Goal: Task Accomplishment & Management: Use online tool/utility

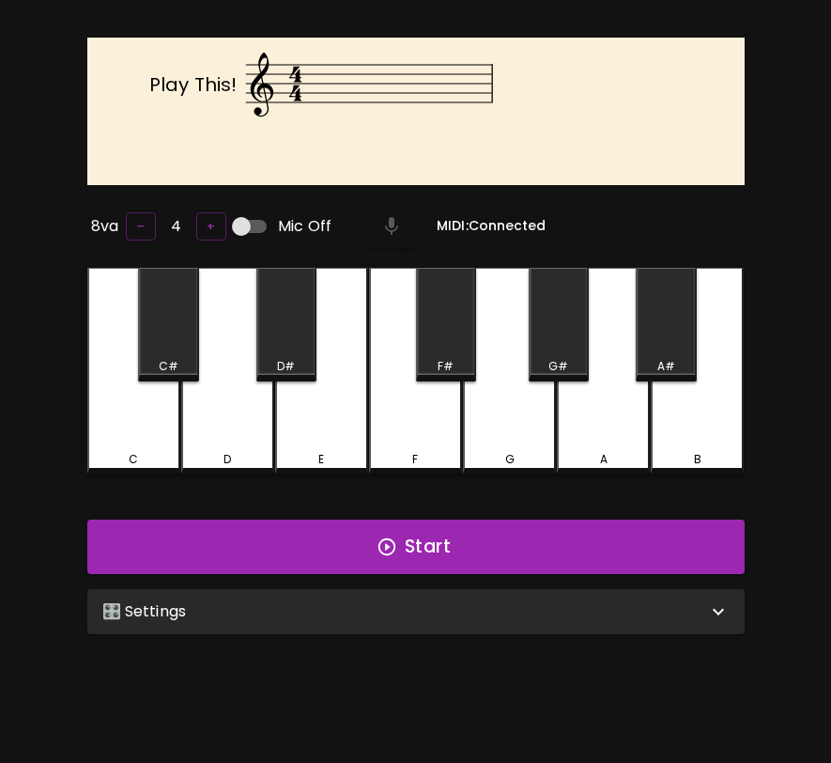
scroll to position [188, 0]
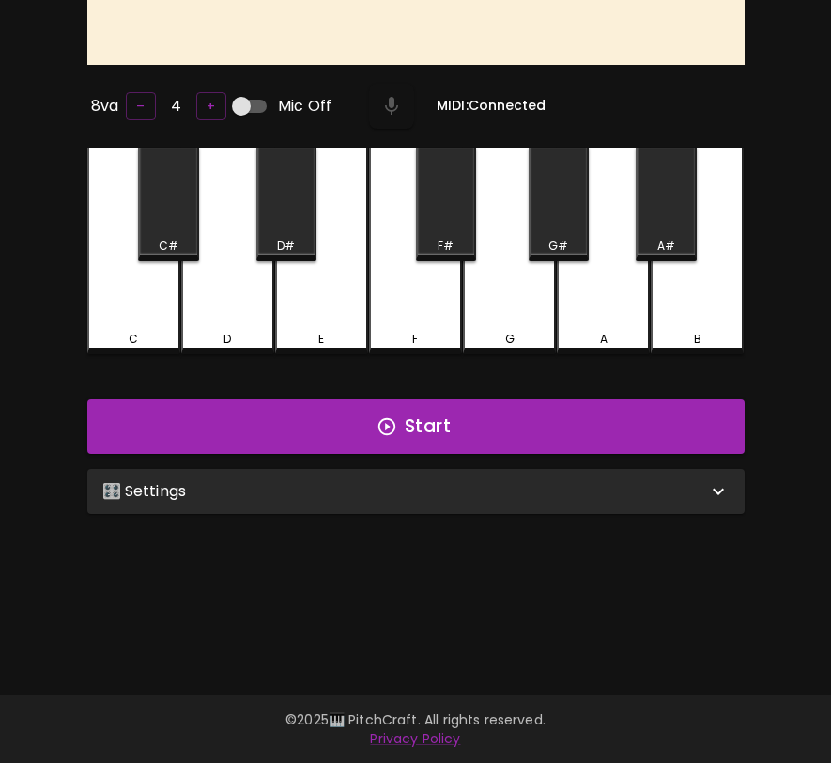
click at [381, 503] on div "🎛️ Settings" at bounding box center [416, 491] width 658 height 45
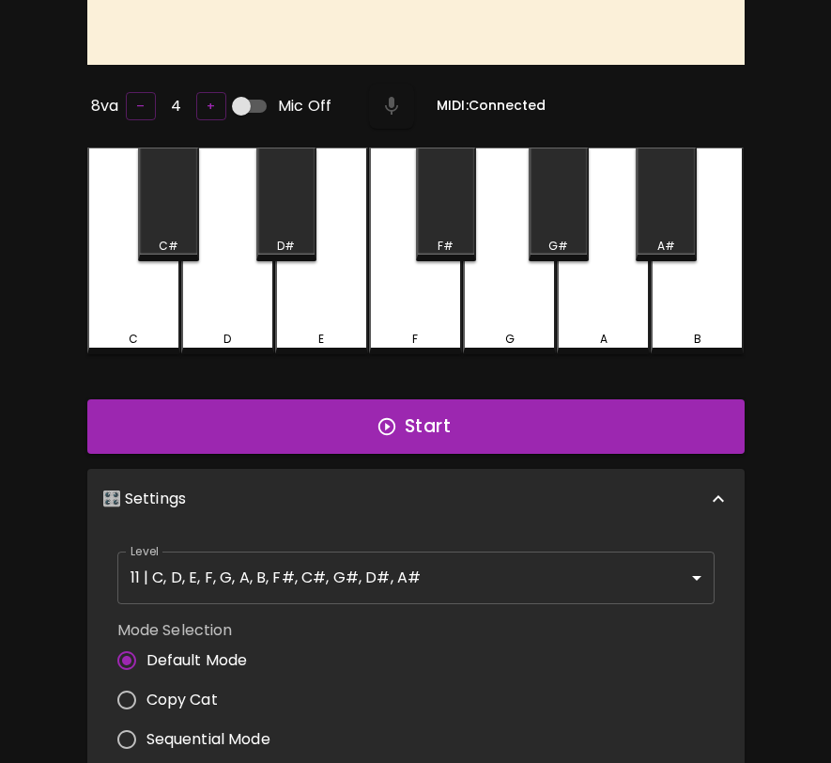
click at [338, 588] on body "🎹 PitchCraft About Badges Wizard Reading Log Out Play This! 8va – 4 + Mic Off M…" at bounding box center [415, 515] width 831 height 1407
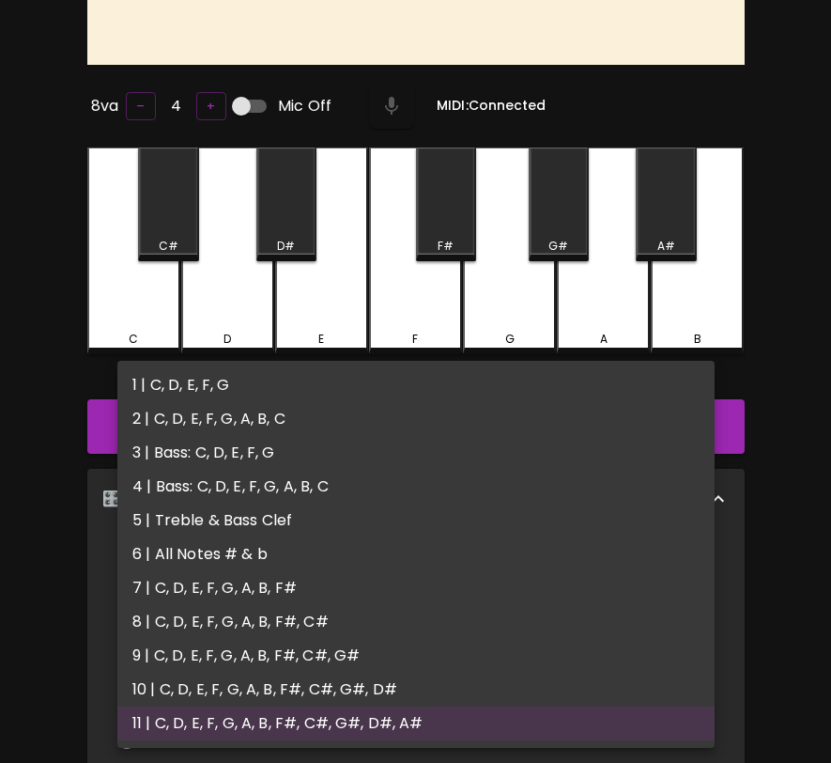
click at [370, 393] on li "1 | C, D, E, F, G" at bounding box center [415, 385] width 597 height 34
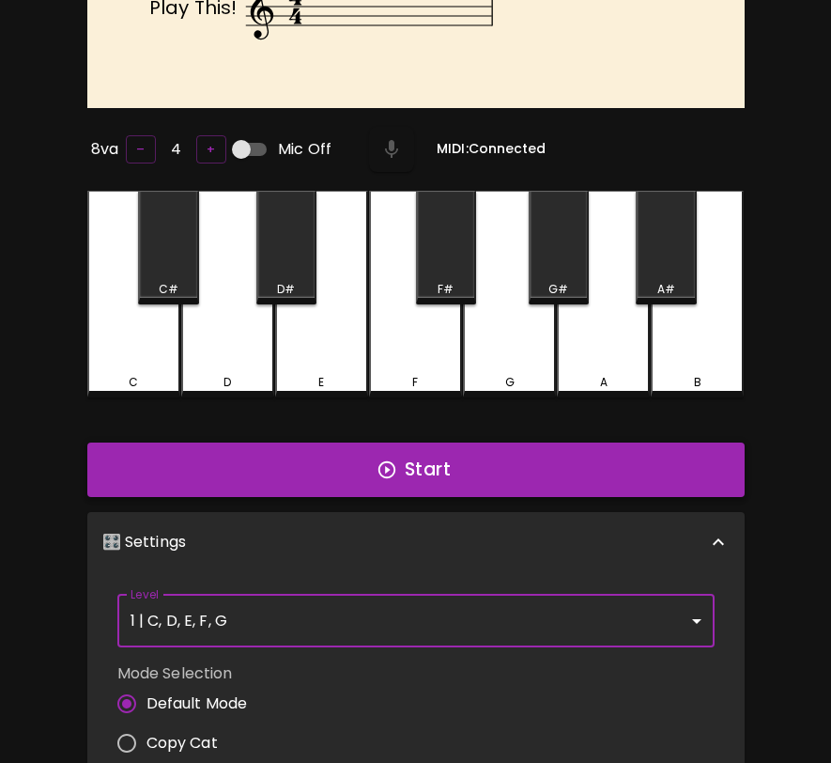
scroll to position [150, 0]
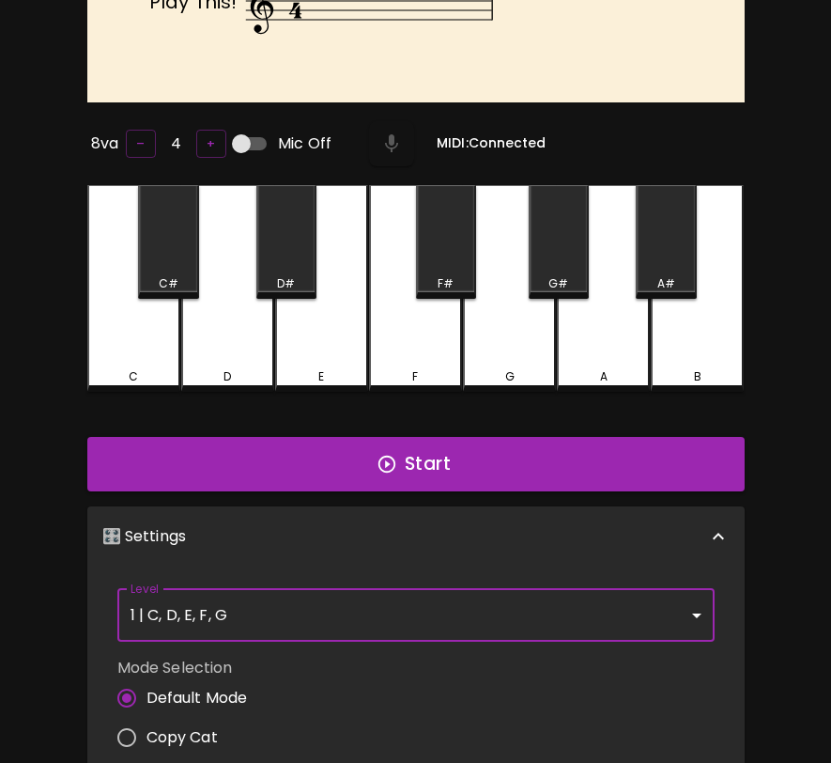
click at [291, 621] on body "🎹 PitchCraft About Badges Wizard Reading Log Out Play This! 8va – 4 + Mic Off M…" at bounding box center [415, 553] width 831 height 1407
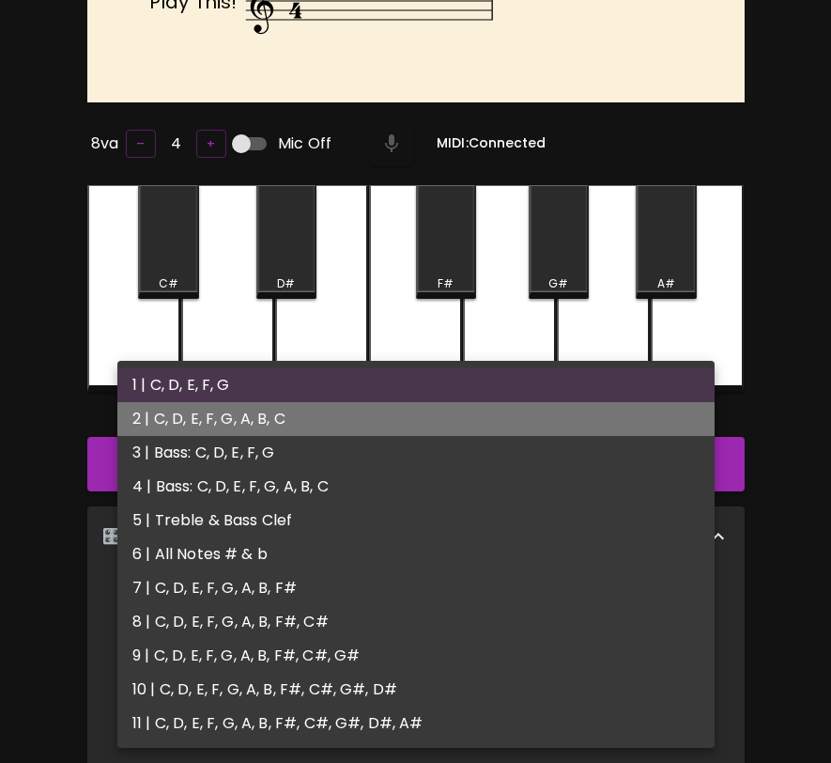
click at [322, 415] on li "2 | C, D, E, F, G, A, B, C" at bounding box center [415, 419] width 597 height 34
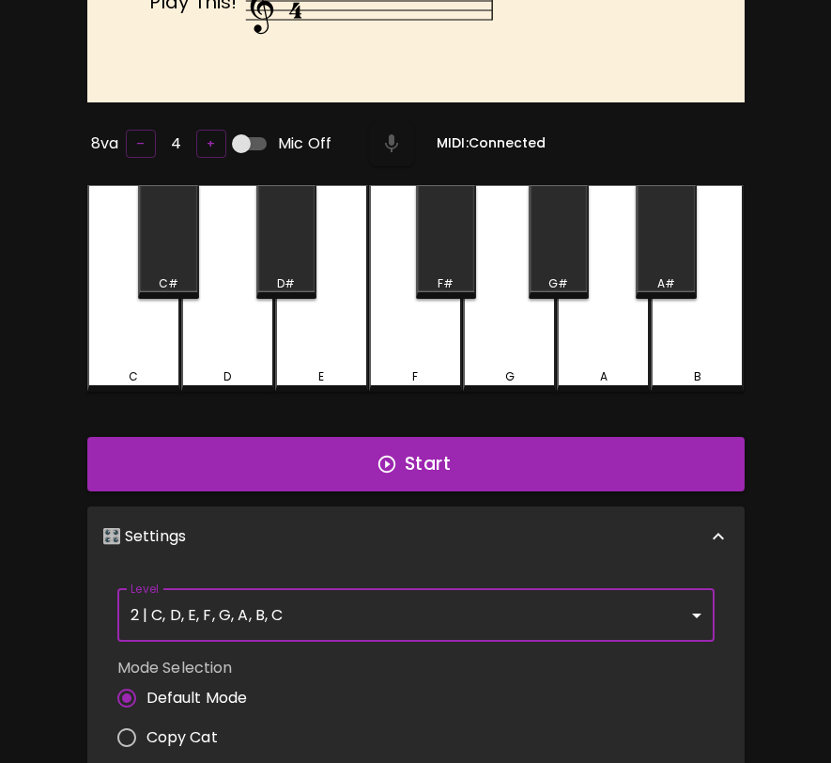
click at [285, 618] on body "🎹 PitchCraft About Badges Wizard Reading Log Out Play This! 8va – 4 + Mic Off M…" at bounding box center [415, 553] width 831 height 1407
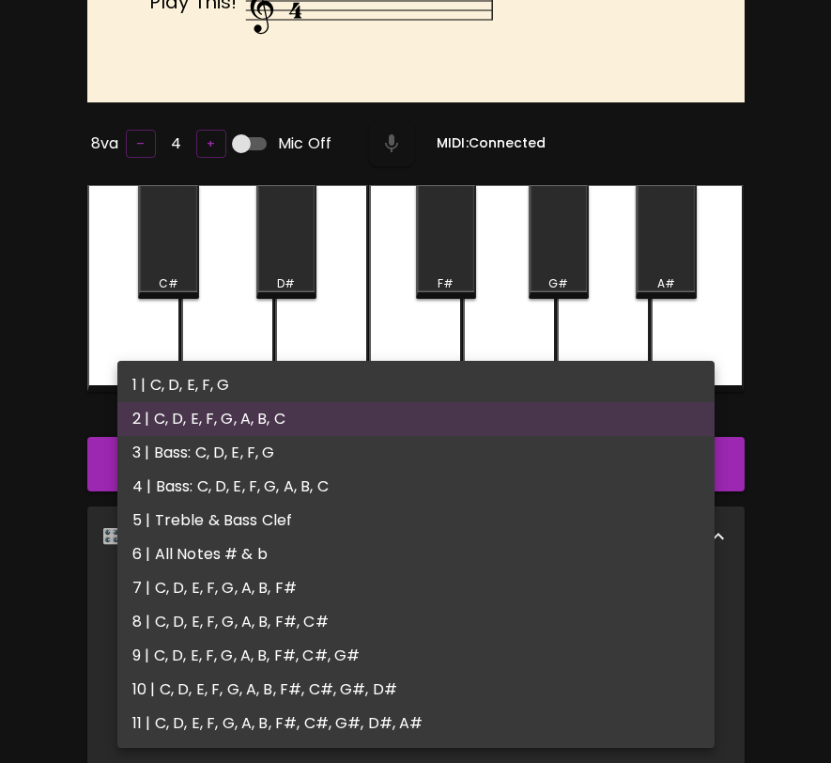
click at [295, 456] on li "3 | Bass: C, D, E, F, G" at bounding box center [415, 453] width 597 height 34
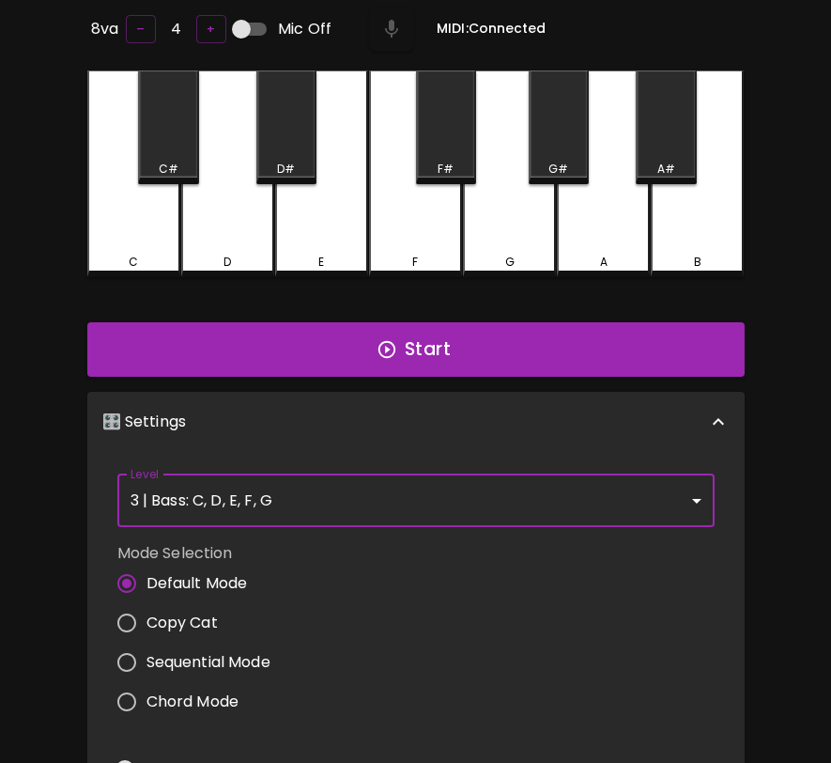
scroll to position [254, 0]
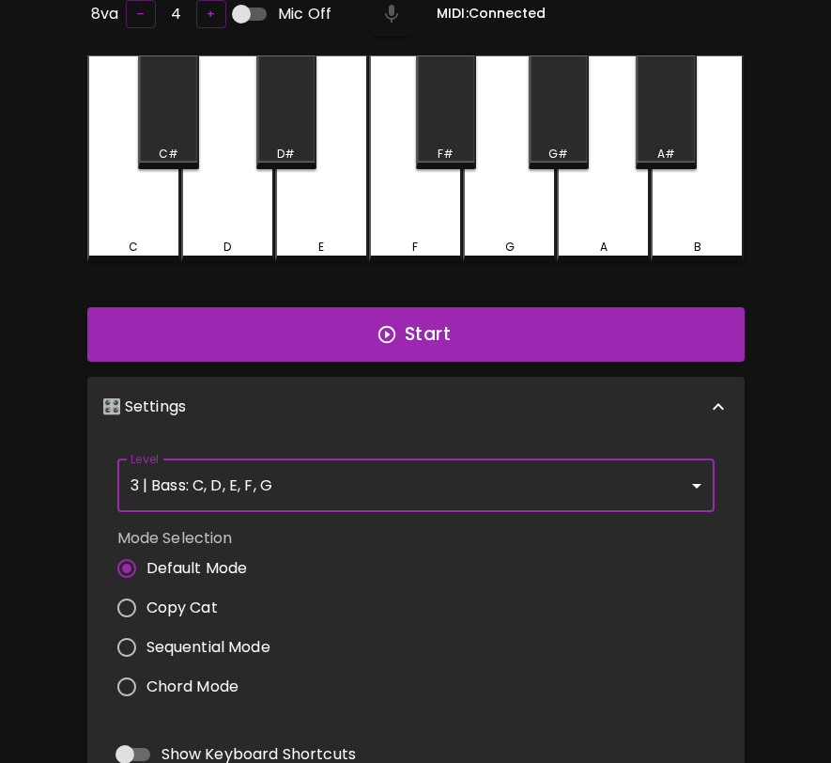
click at [287, 481] on body "🎹 PitchCraft About Badges Wizard Reading Log Out Play This! 8va – 4 + Mic Off M…" at bounding box center [415, 436] width 831 height 1381
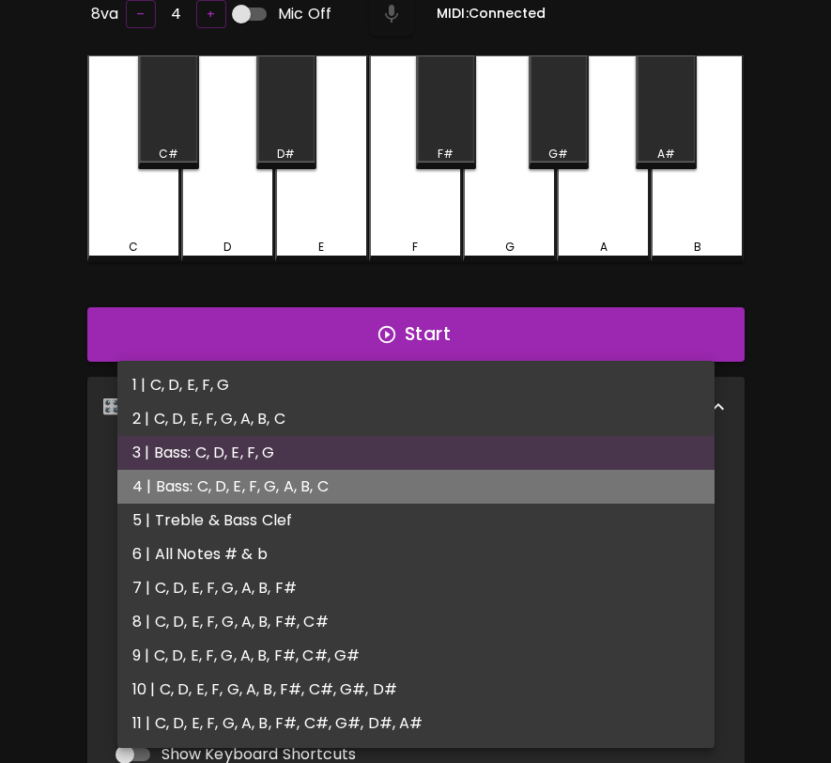
click at [286, 492] on li "4 | Bass: C, D, E, F, G, A, B, C" at bounding box center [415, 487] width 597 height 34
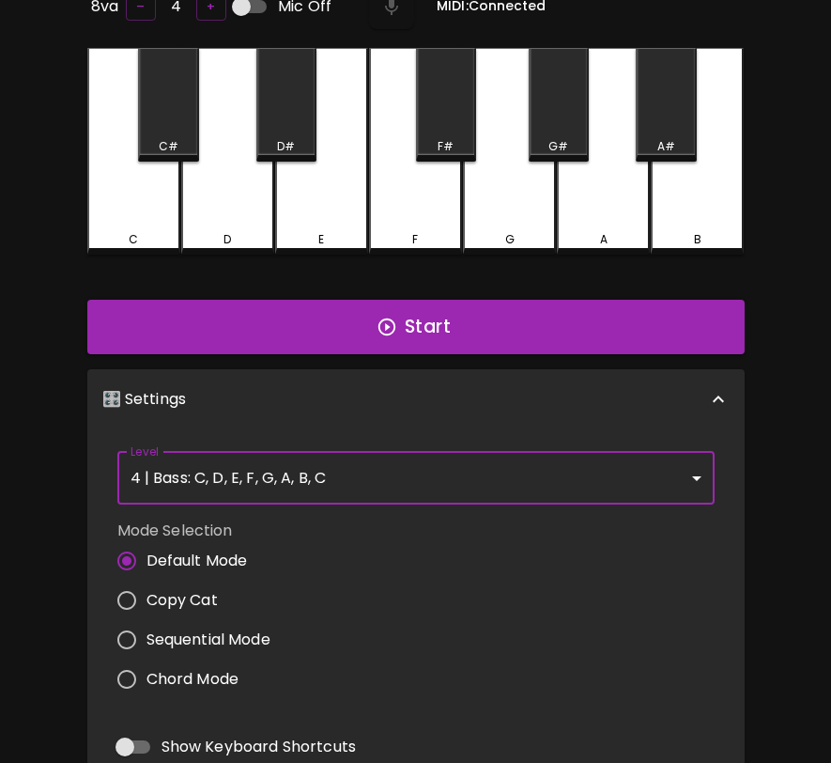
click at [289, 451] on body "🎹 PitchCraft About Badges Wizard Reading Log Out Play This! 8va – 4 + Mic Off M…" at bounding box center [415, 436] width 831 height 1381
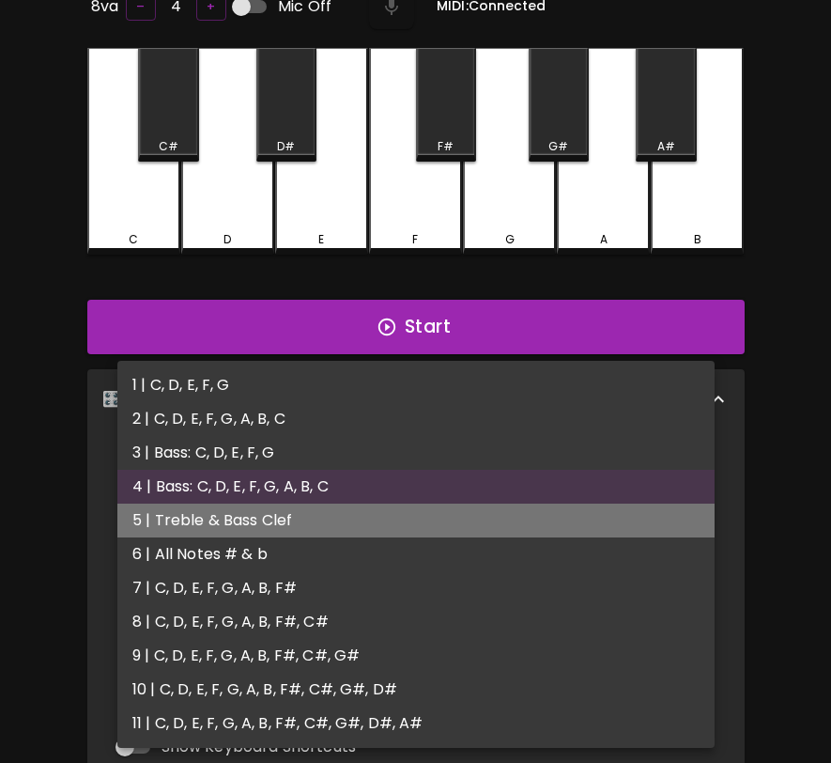
click at [268, 519] on li "5 | Treble & Bass Clef" at bounding box center [415, 520] width 597 height 34
type input "9"
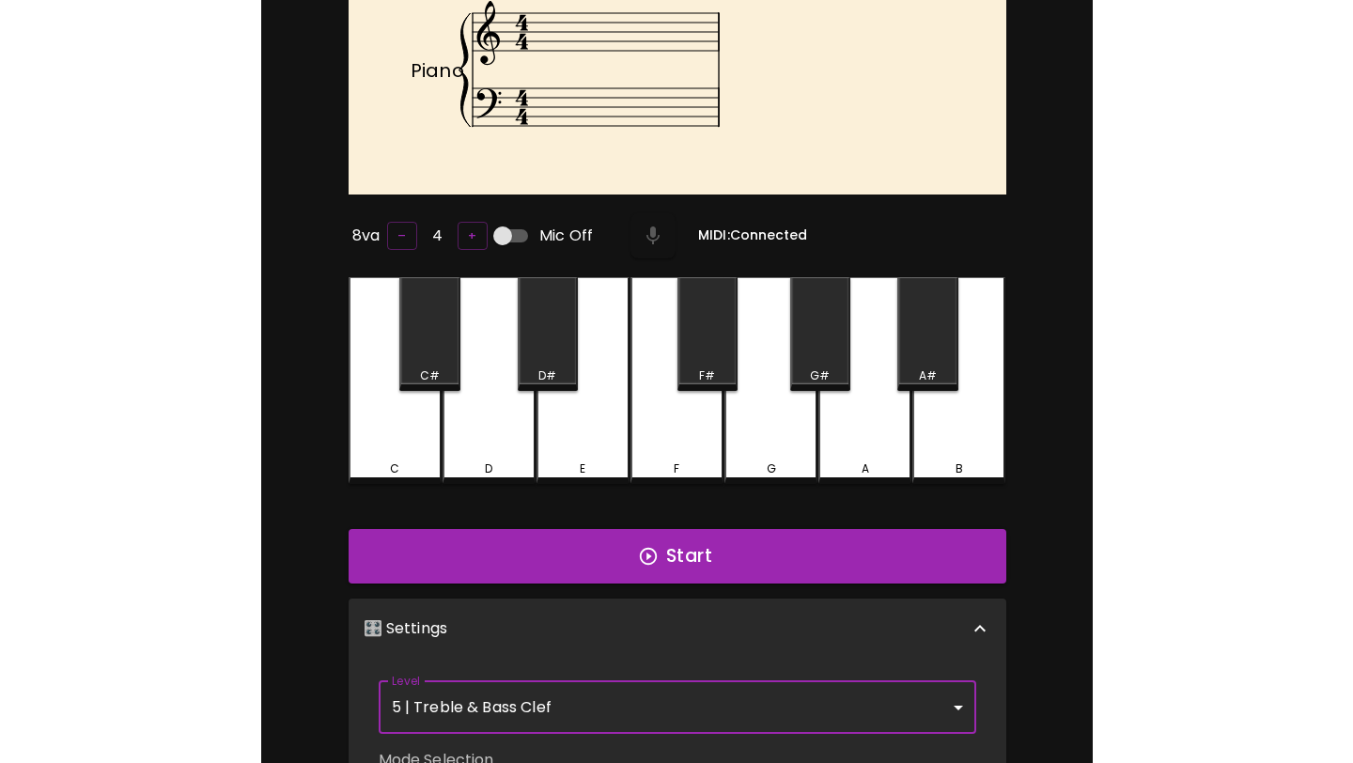
scroll to position [0, 0]
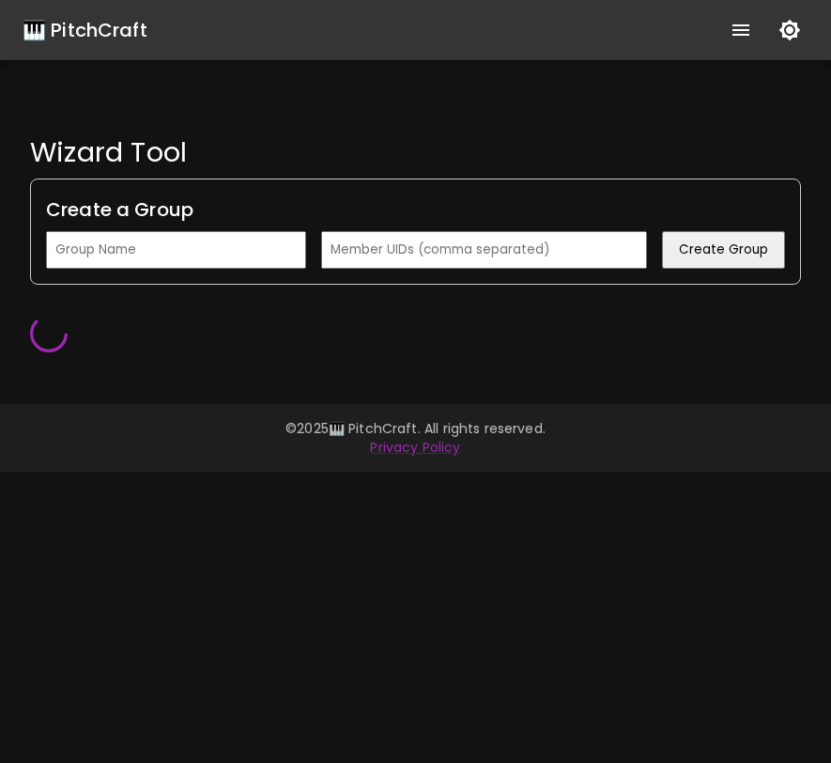
click at [736, 25] on icon "show more" at bounding box center [741, 29] width 17 height 11
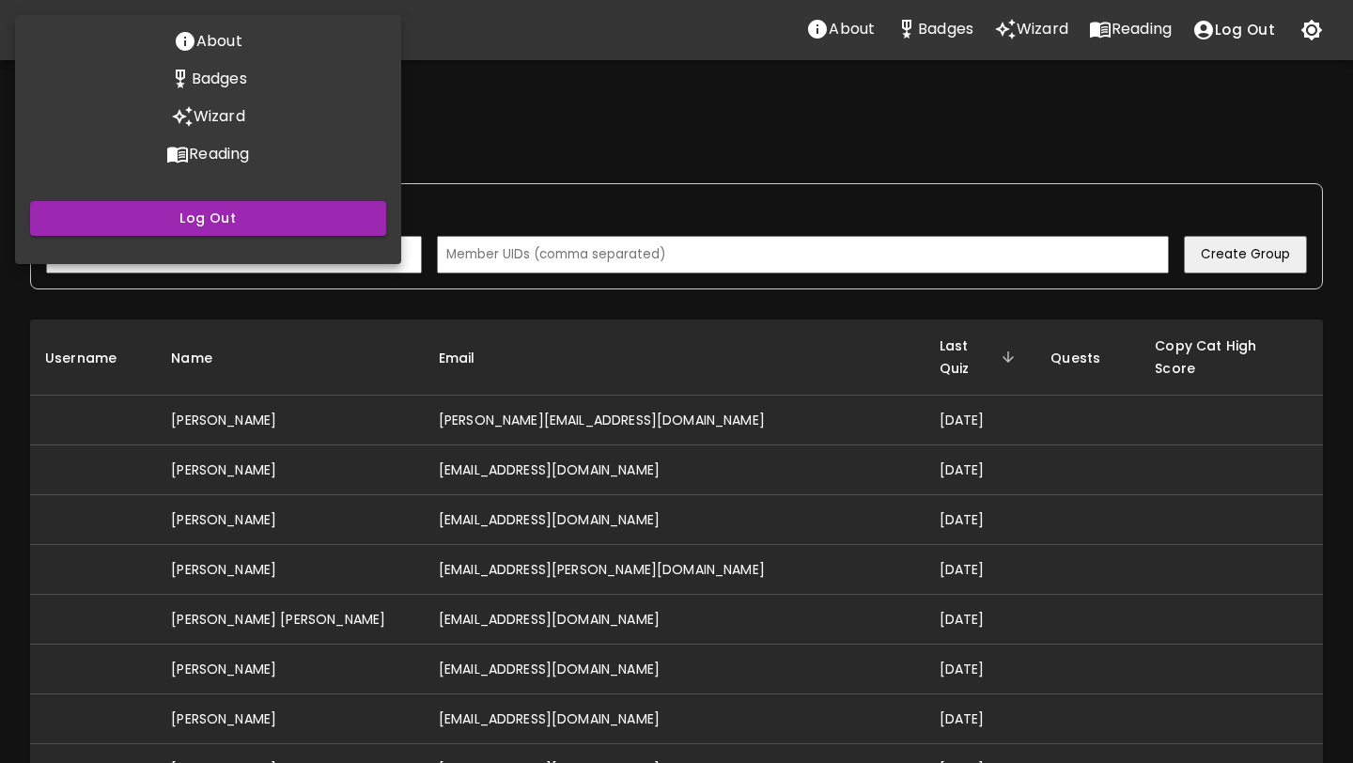
click at [830, 148] on div at bounding box center [676, 381] width 1353 height 763
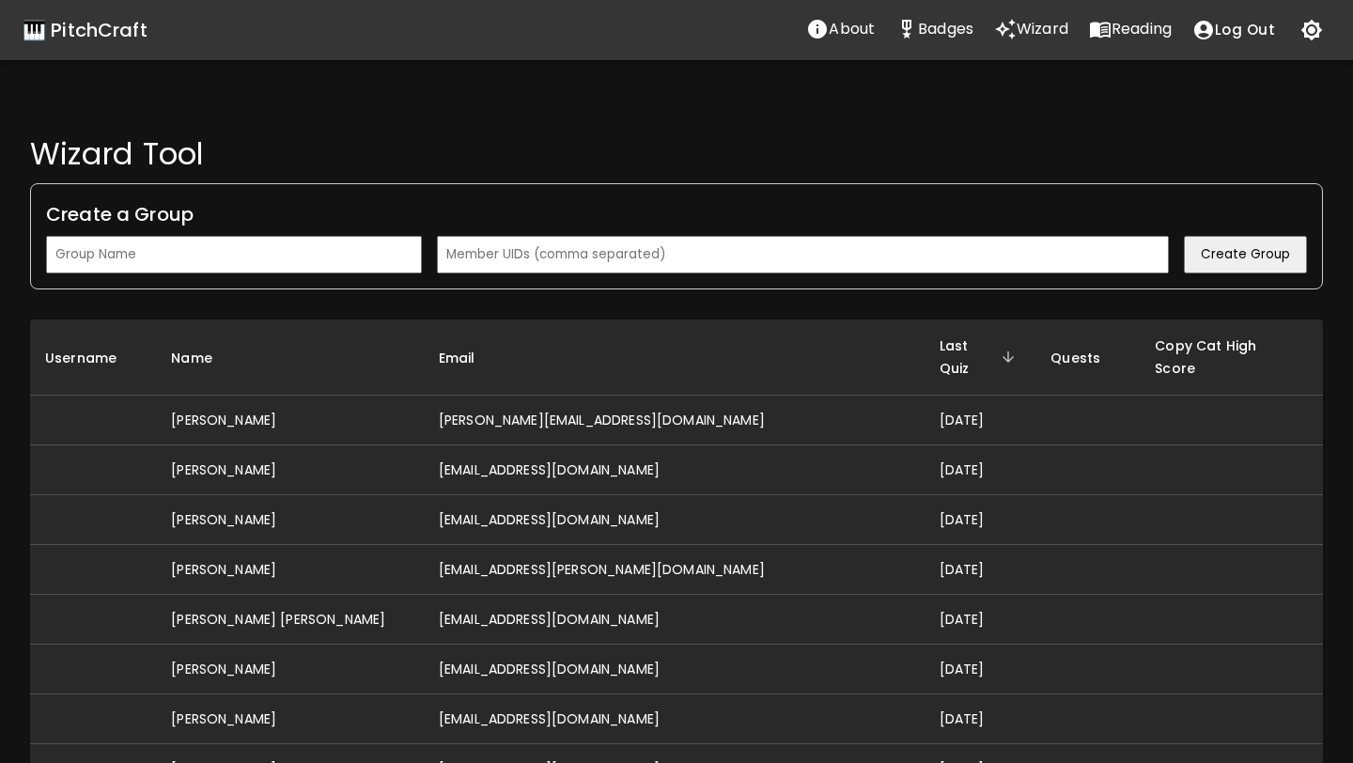
click at [830, 344] on span "Last Quiz" at bounding box center [980, 356] width 82 height 45
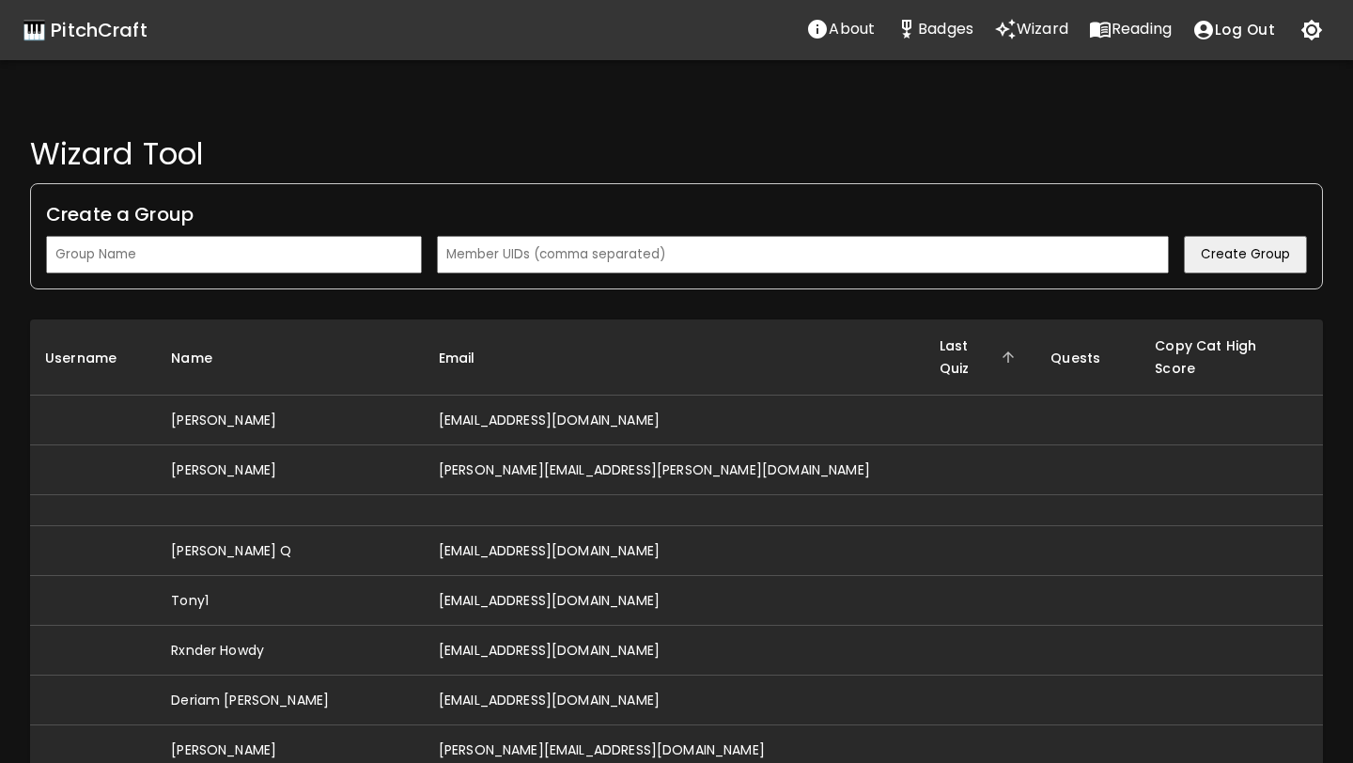
click at [830, 344] on span "Last Quiz" at bounding box center [980, 356] width 82 height 45
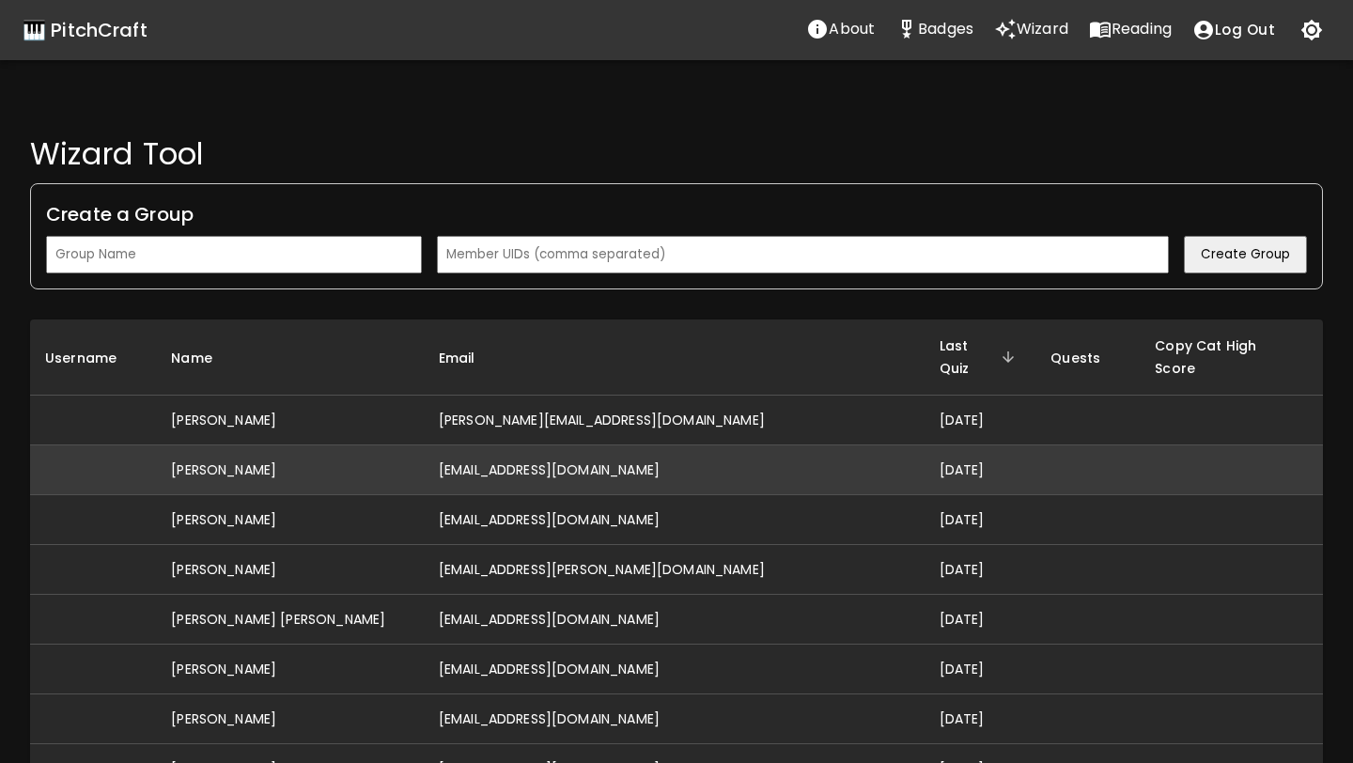
click at [644, 450] on td "[EMAIL_ADDRESS][DOMAIN_NAME]" at bounding box center [674, 470] width 501 height 50
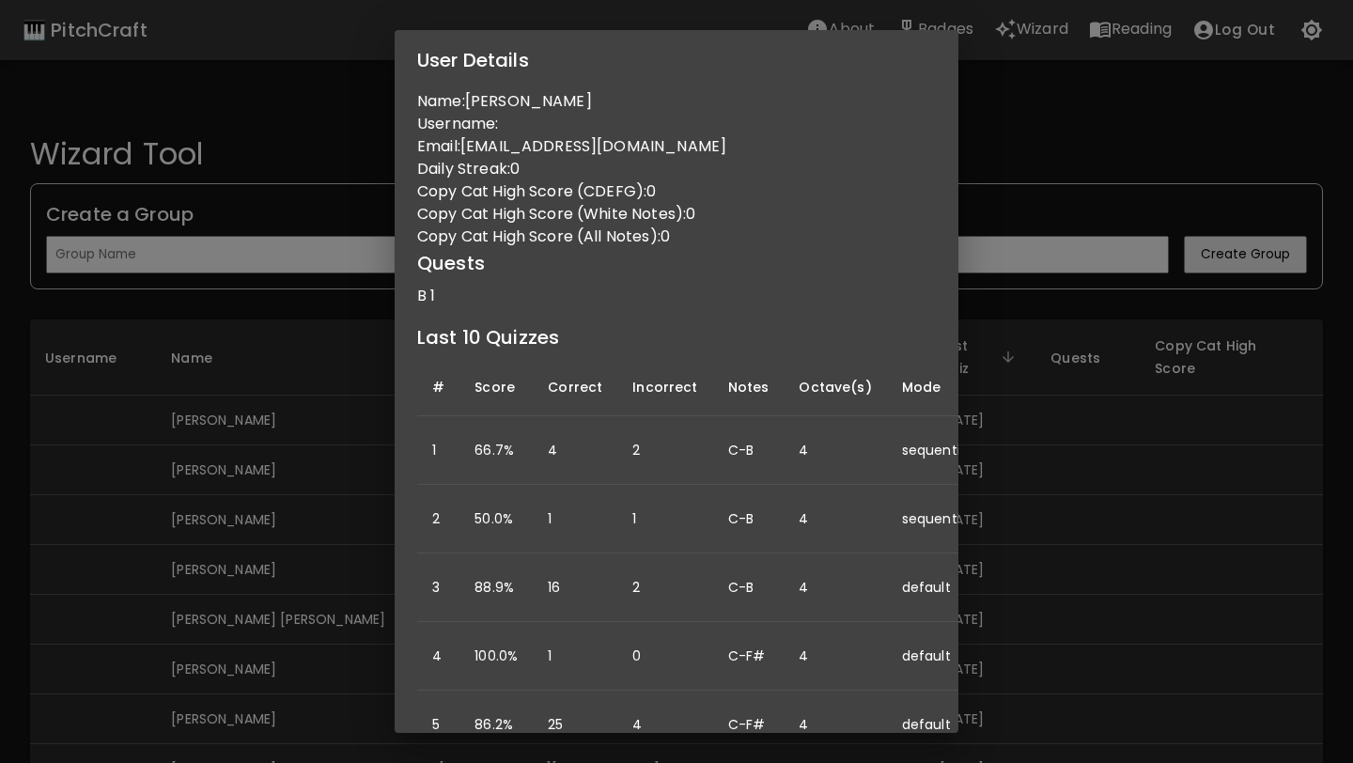
click at [300, 439] on div "User Details Name: [PERSON_NAME] Username: Email: [EMAIL_ADDRESS][DOMAIN_NAME] …" at bounding box center [676, 381] width 1353 height 763
